Goal: Task Accomplishment & Management: Use online tool/utility

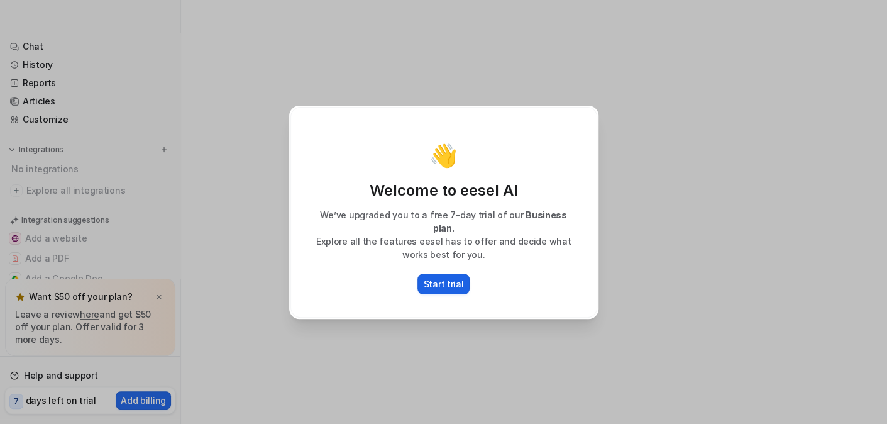
click at [453, 277] on p "Start trial" at bounding box center [444, 283] width 40 height 13
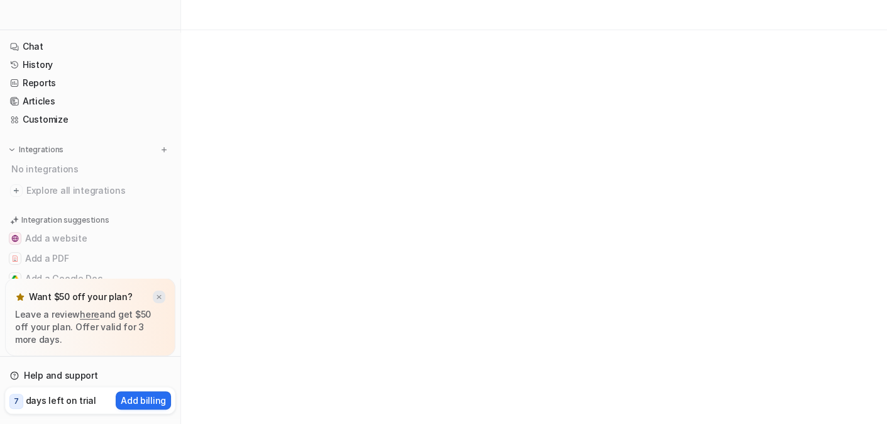
click at [157, 292] on div at bounding box center [159, 296] width 13 height 13
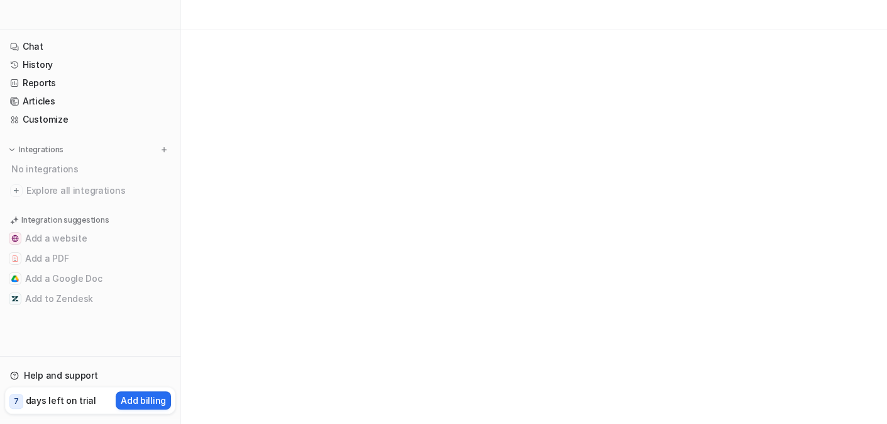
click at [83, 390] on div "7 days left on trial Add billing" at bounding box center [90, 400] width 170 height 27
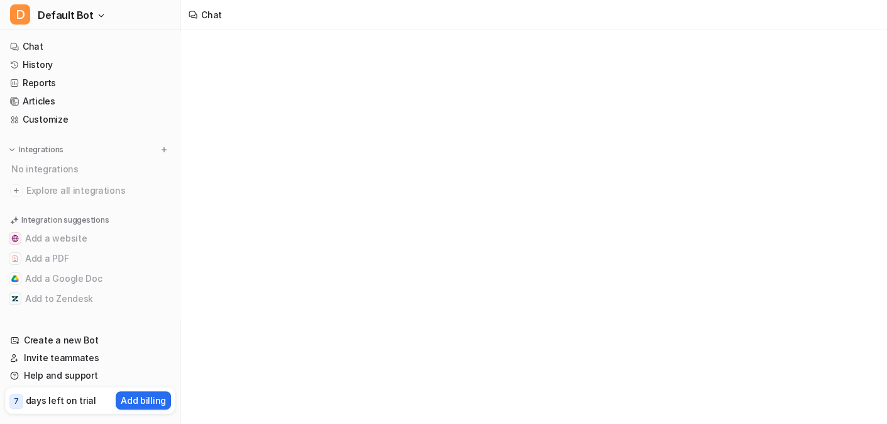
click at [94, 405] on div "7 days left on trial Add billing" at bounding box center [90, 400] width 170 height 27
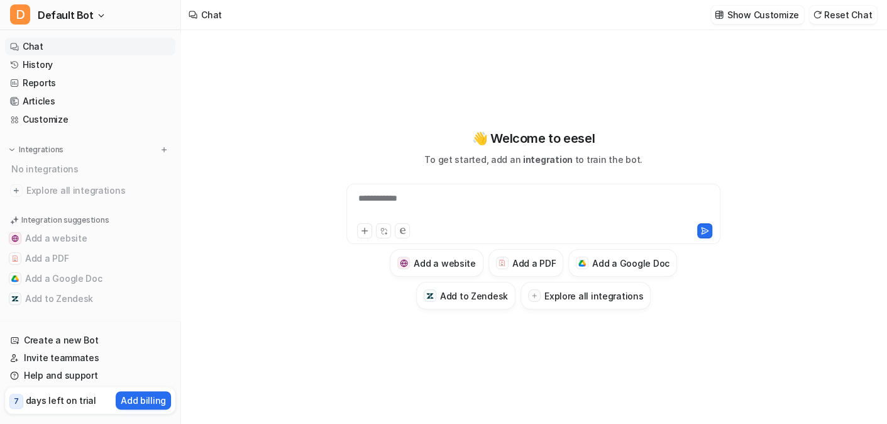
type textarea "**********"
click at [541, 204] on div at bounding box center [533, 206] width 368 height 29
click at [508, 261] on button "Add a PDF" at bounding box center [525, 263] width 75 height 28
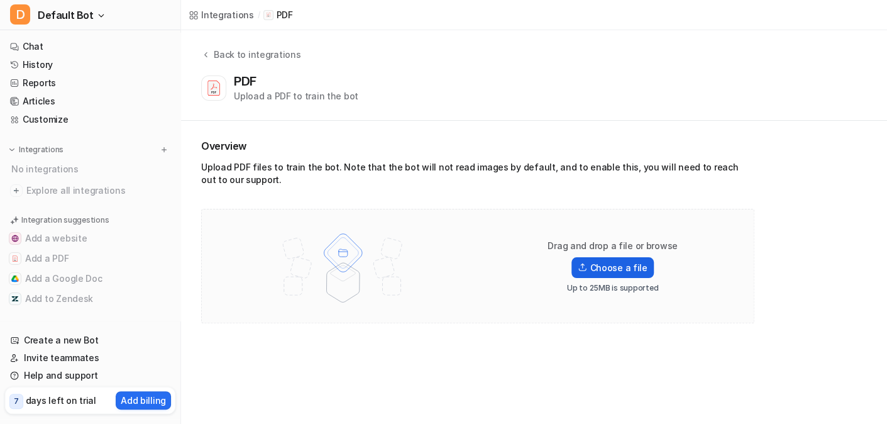
click at [606, 260] on label "Choose a file" at bounding box center [612, 267] width 82 height 21
click at [0, 0] on input "Choose a file" at bounding box center [0, 0] width 0 height 0
click at [605, 270] on label "Choose a file" at bounding box center [612, 267] width 82 height 21
click at [0, 0] on input "Choose a file" at bounding box center [0, 0] width 0 height 0
click at [225, 13] on div "Integrations" at bounding box center [227, 14] width 53 height 13
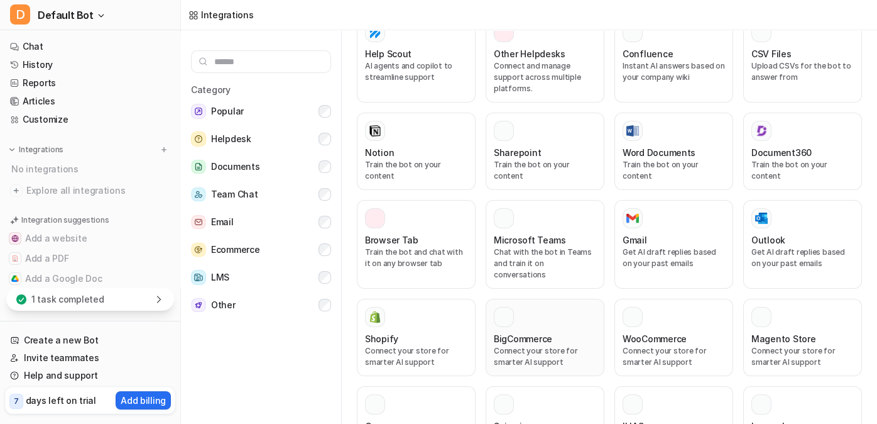
scroll to position [692, 0]
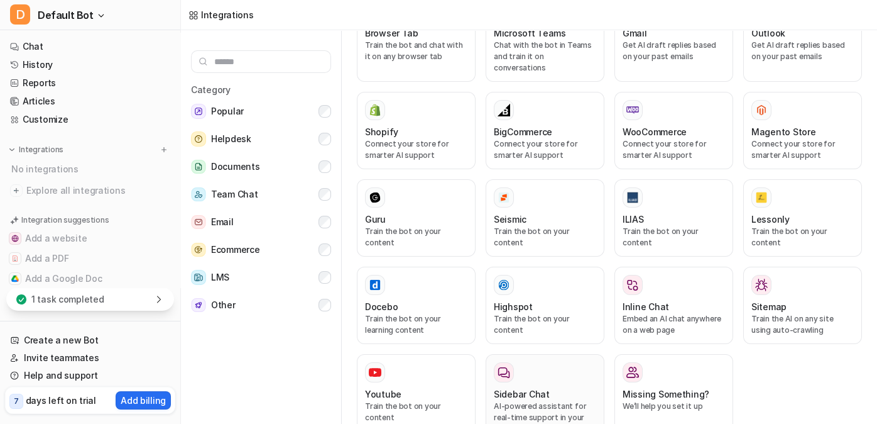
click at [532, 400] on p "AI-powered assistant for real-time support in your sidebar." at bounding box center [545, 417] width 102 height 34
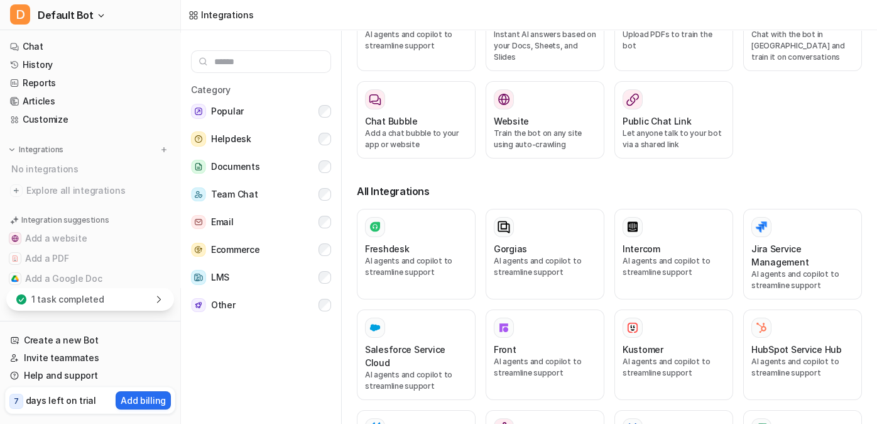
scroll to position [0, 0]
